Goal: Obtain resource: Download file/media

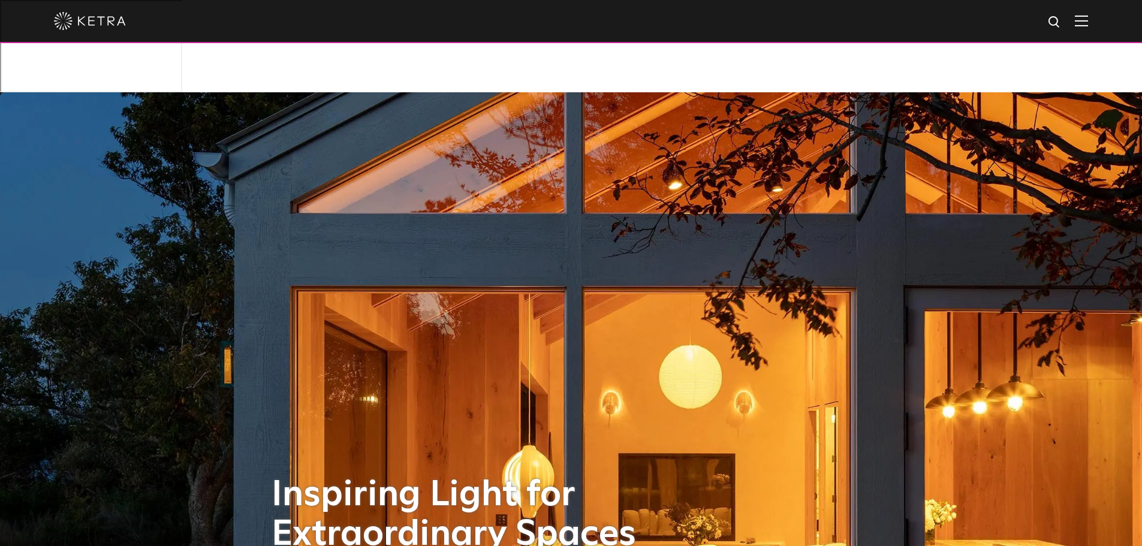
click at [1101, 25] on div at bounding box center [571, 21] width 1142 height 43
click at [1088, 23] on img at bounding box center [1081, 20] width 13 height 11
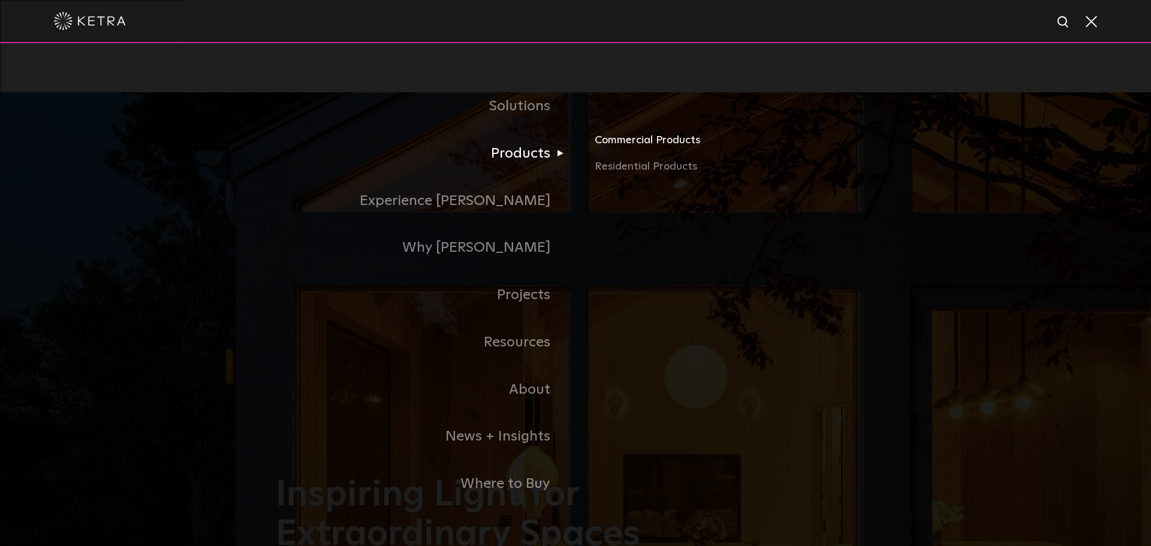
click at [633, 151] on link "Commercial Products" at bounding box center [735, 145] width 281 height 26
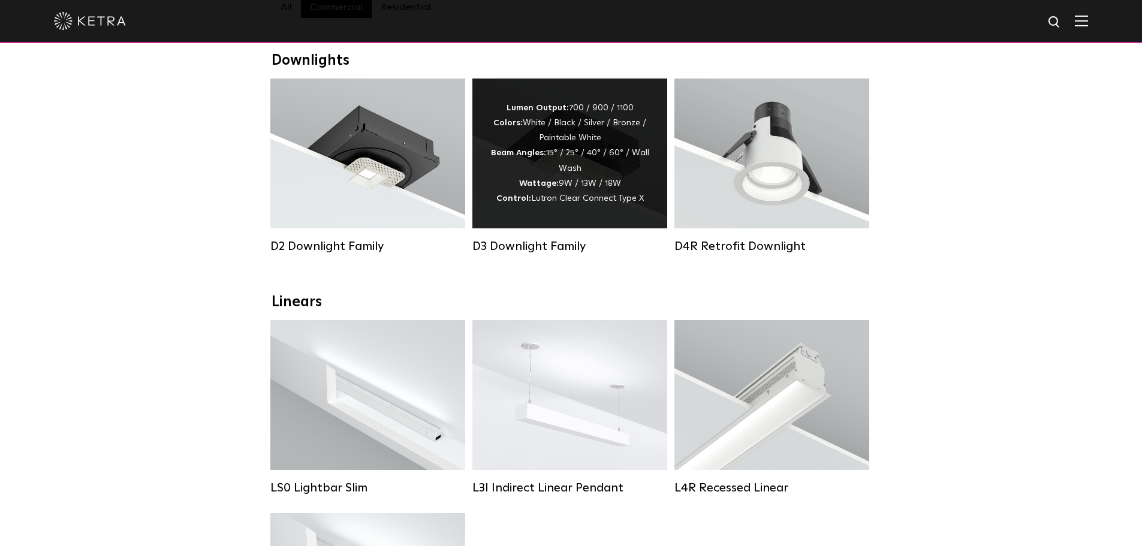
scroll to position [300, 0]
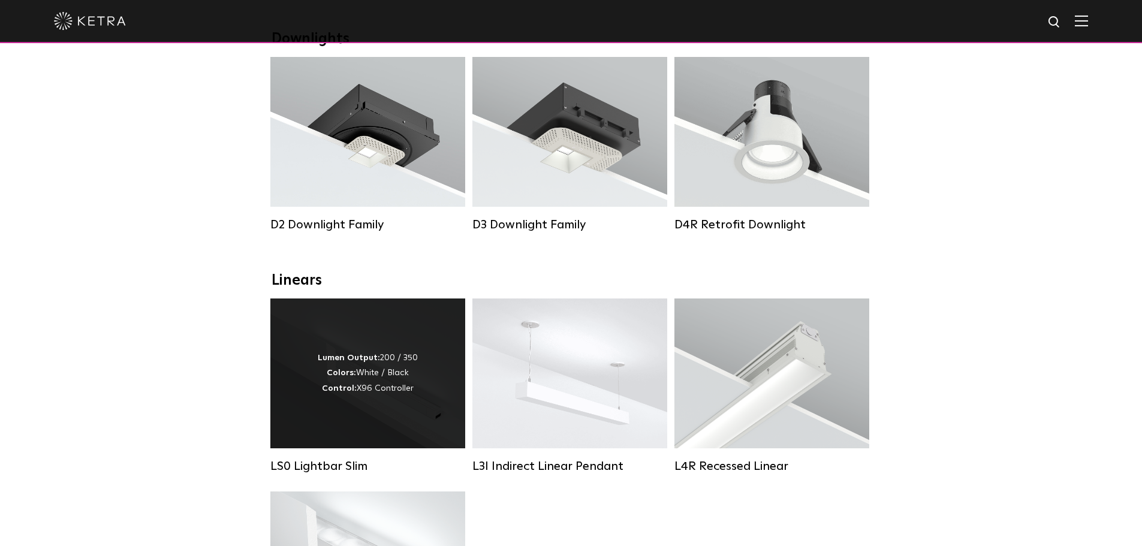
click at [373, 351] on div "Lumen Output: 200 / 350 Colors: White / Black Control: X96 Controller" at bounding box center [368, 374] width 100 height 46
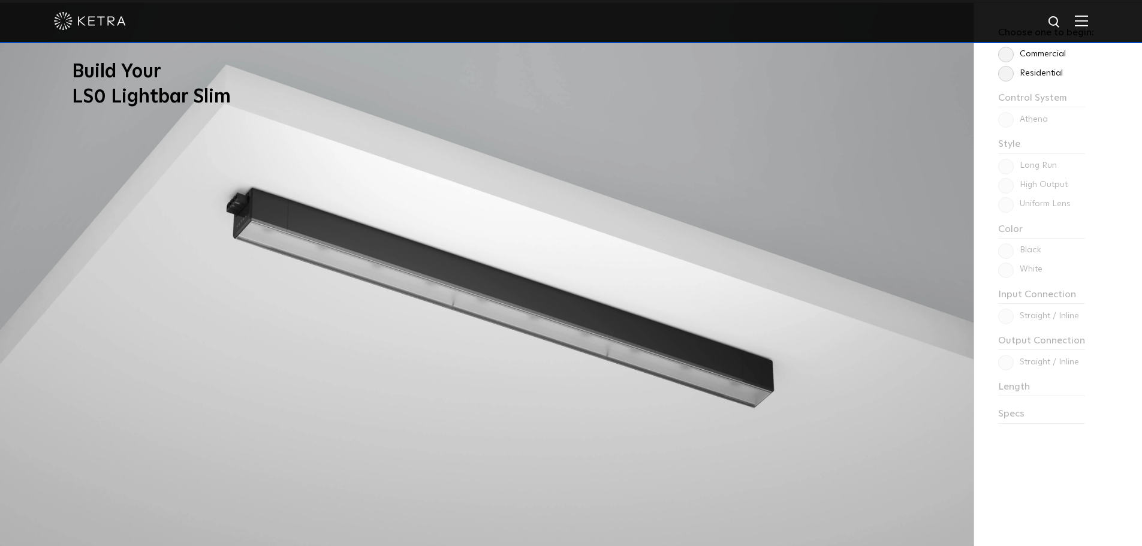
scroll to position [1259, 0]
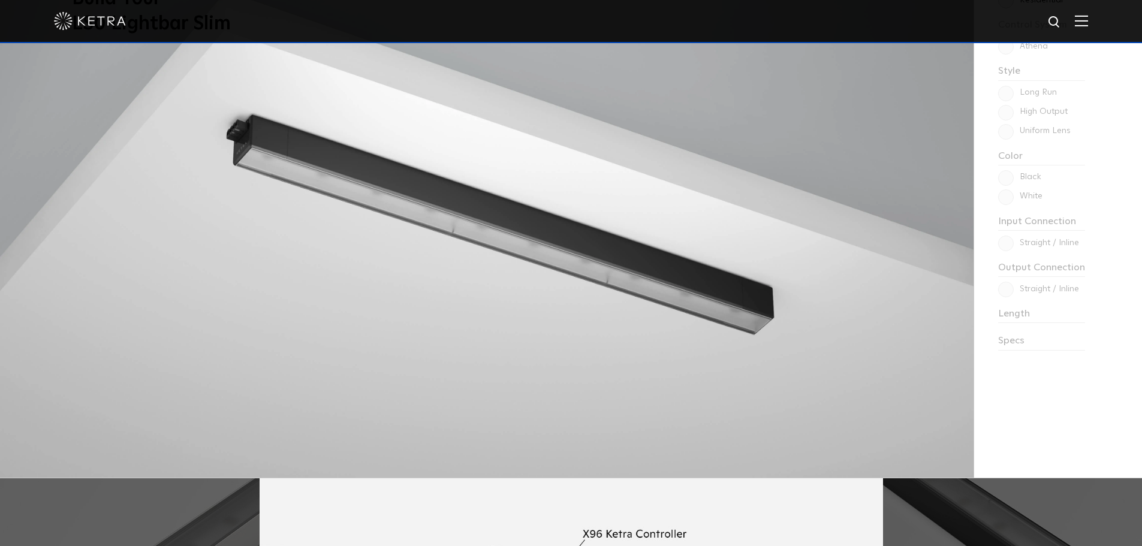
click at [1008, 251] on div "Choose one to begin: Commercial Residential Control System Athena HomeWorks Sty…" at bounding box center [1057, 204] width 168 height 548
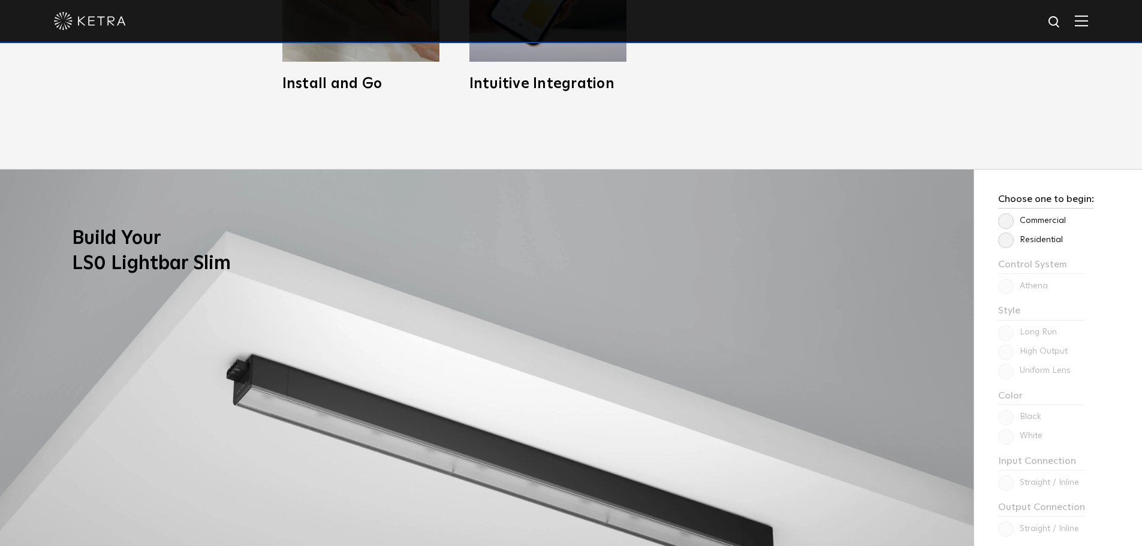
scroll to position [899, 0]
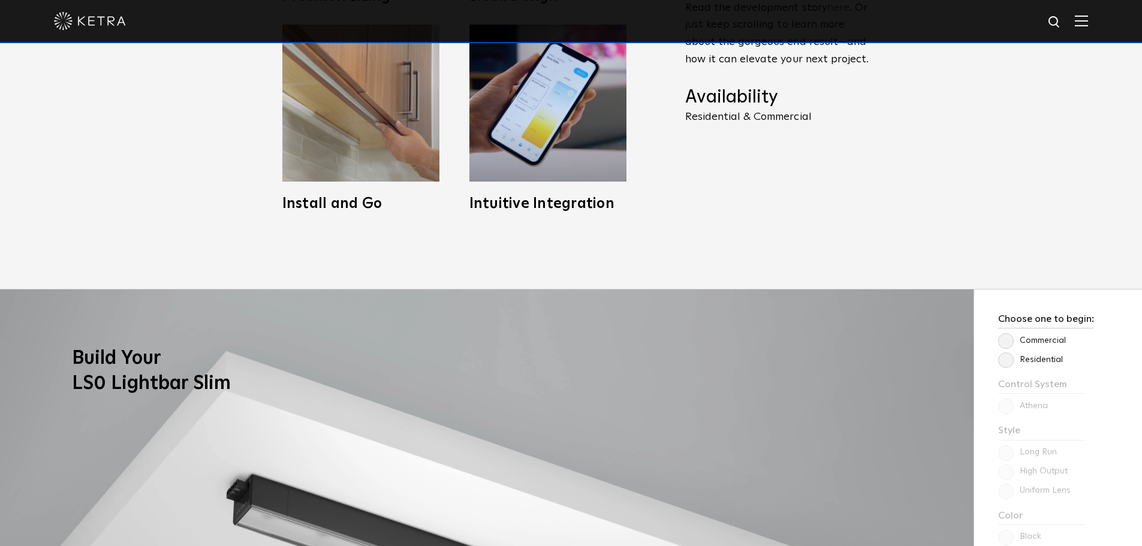
click at [1008, 336] on label "Commercial" at bounding box center [1032, 341] width 68 height 10
click at [0, 0] on input "Commercial" at bounding box center [0, 0] width 0 height 0
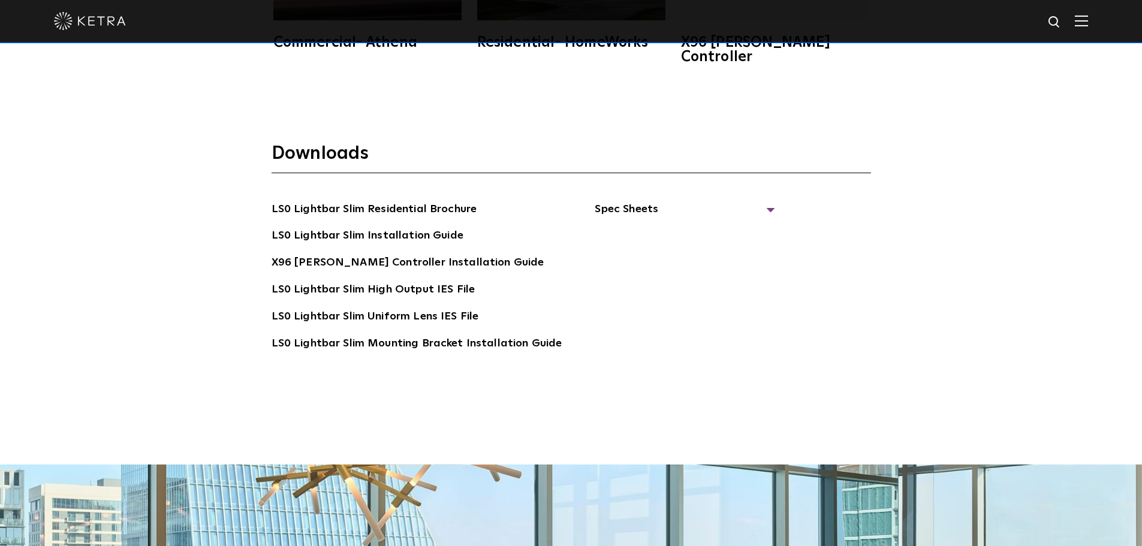
scroll to position [2458, 0]
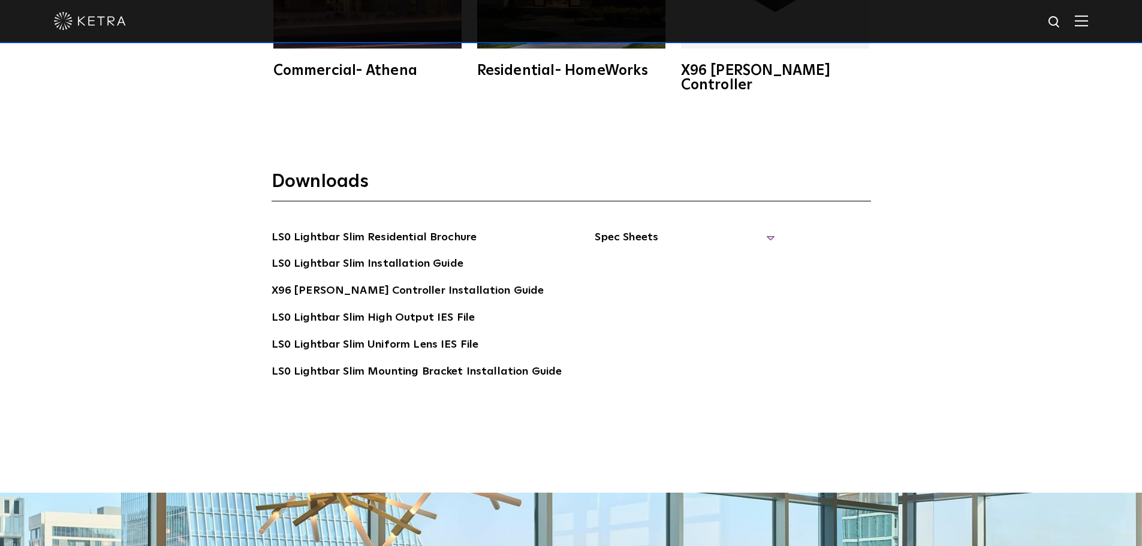
click at [692, 229] on span "Spec Sheets" at bounding box center [685, 242] width 180 height 26
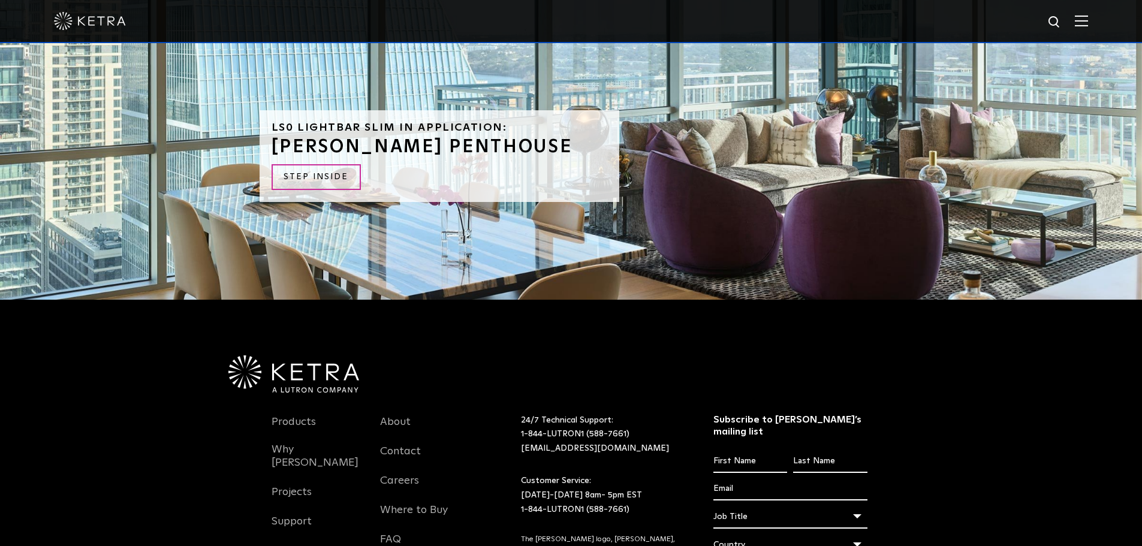
scroll to position [3057, 0]
